Goal: Task Accomplishment & Management: Manage account settings

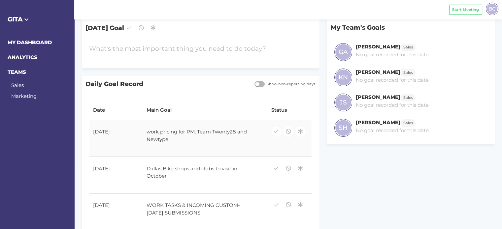
scroll to position [66, 0]
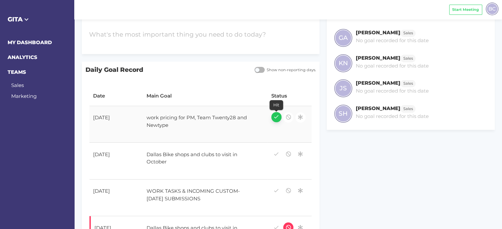
click at [273, 117] on icon "button" at bounding box center [276, 117] width 6 height 9
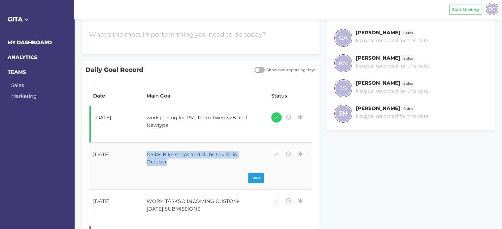
drag, startPoint x: 147, startPoint y: 157, endPoint x: 144, endPoint y: 154, distance: 4.7
click at [143, 154] on div "Dallas Bike shops and clubs to visit in October" at bounding box center [200, 158] width 114 height 22
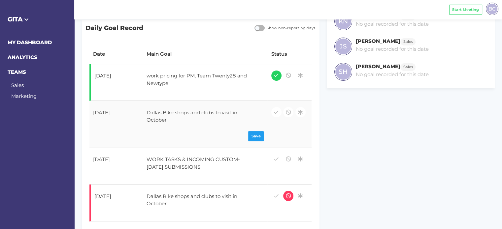
scroll to position [132, 0]
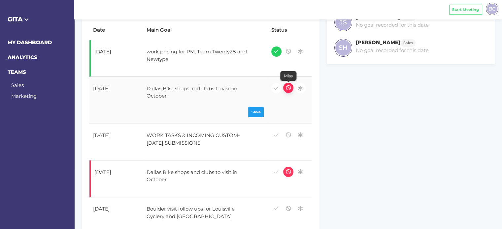
click at [289, 87] on icon "button" at bounding box center [288, 88] width 6 height 9
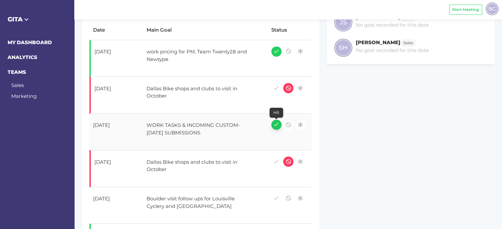
click at [277, 125] on icon "button" at bounding box center [276, 124] width 6 height 9
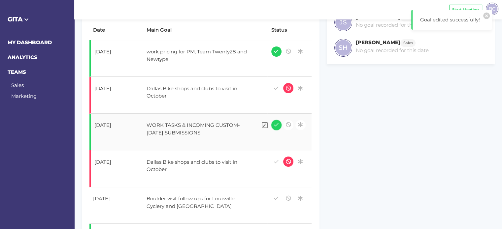
scroll to position [0, 0]
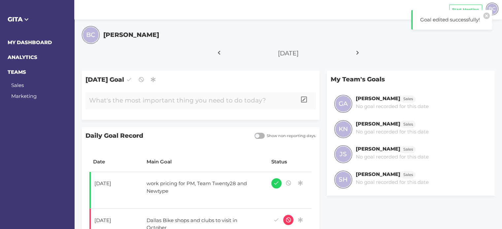
click at [140, 95] on div at bounding box center [190, 100] width 211 height 17
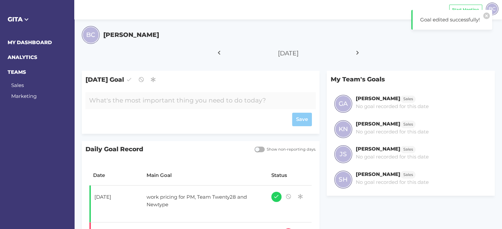
paste div
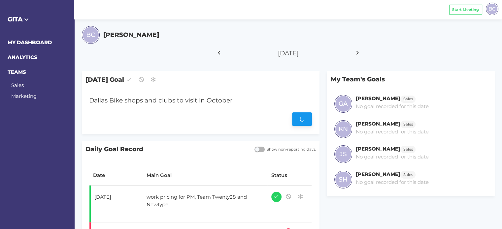
click at [303, 123] on div "Save" at bounding box center [200, 120] width 223 height 14
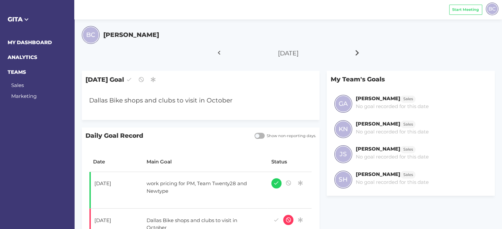
click at [356, 51] on icon at bounding box center [357, 53] width 11 height 17
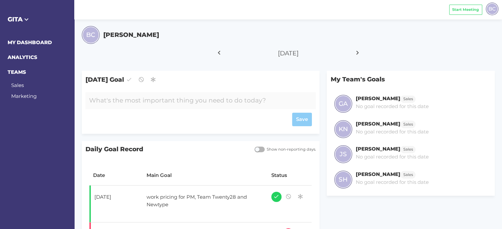
click at [156, 102] on div at bounding box center [190, 100] width 211 height 17
click at [298, 122] on div "Save" at bounding box center [200, 120] width 223 height 14
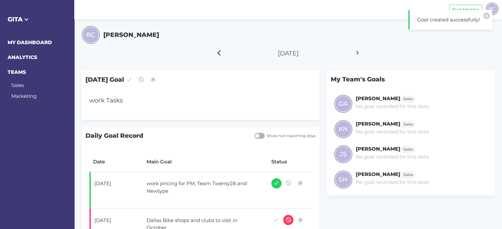
click at [215, 51] on icon at bounding box center [219, 53] width 11 height 17
click at [168, 32] on div "BC [PERSON_NAME]" at bounding box center [288, 35] width 413 height 18
